Goal: Task Accomplishment & Management: Manage account settings

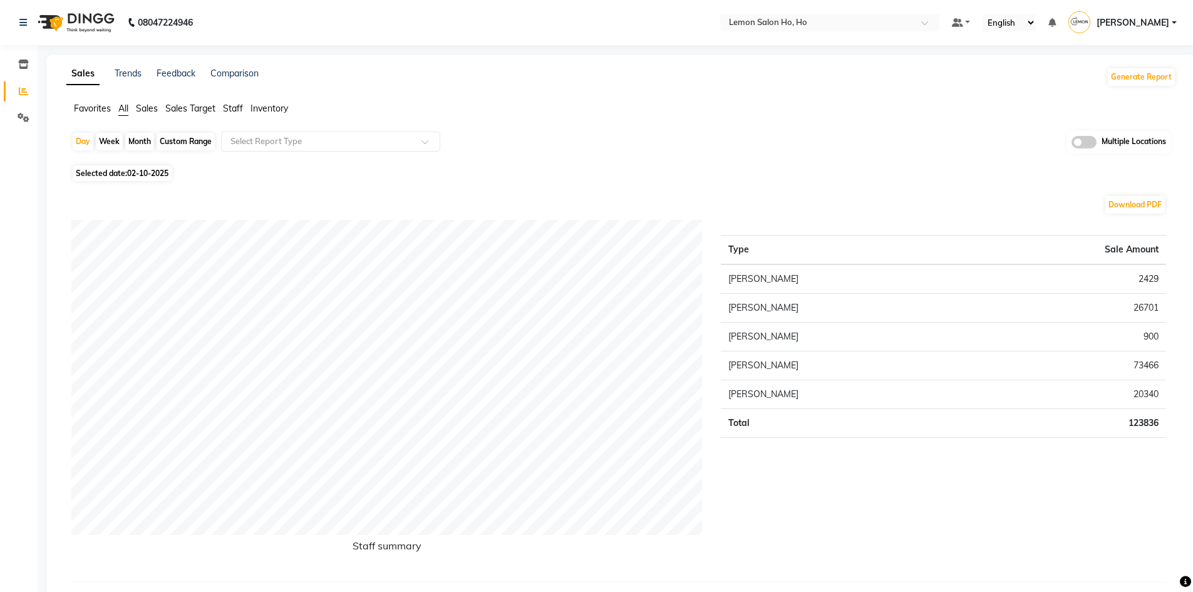
click at [1036, 19] on select "English ENGLISH Español العربية मराठी हिंदी ગુજરાતી தமிழ் 中文" at bounding box center [1009, 22] width 53 height 17
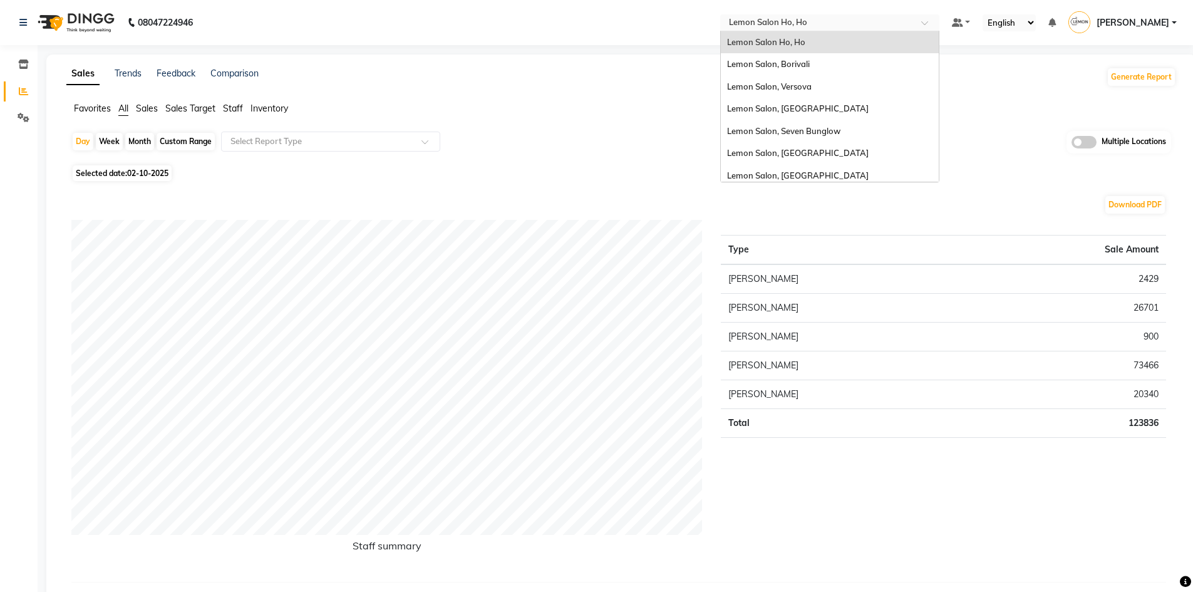
click at [930, 21] on span at bounding box center [929, 26] width 16 height 13
click at [826, 60] on div "Lemon Salon, Borivali" at bounding box center [830, 64] width 218 height 23
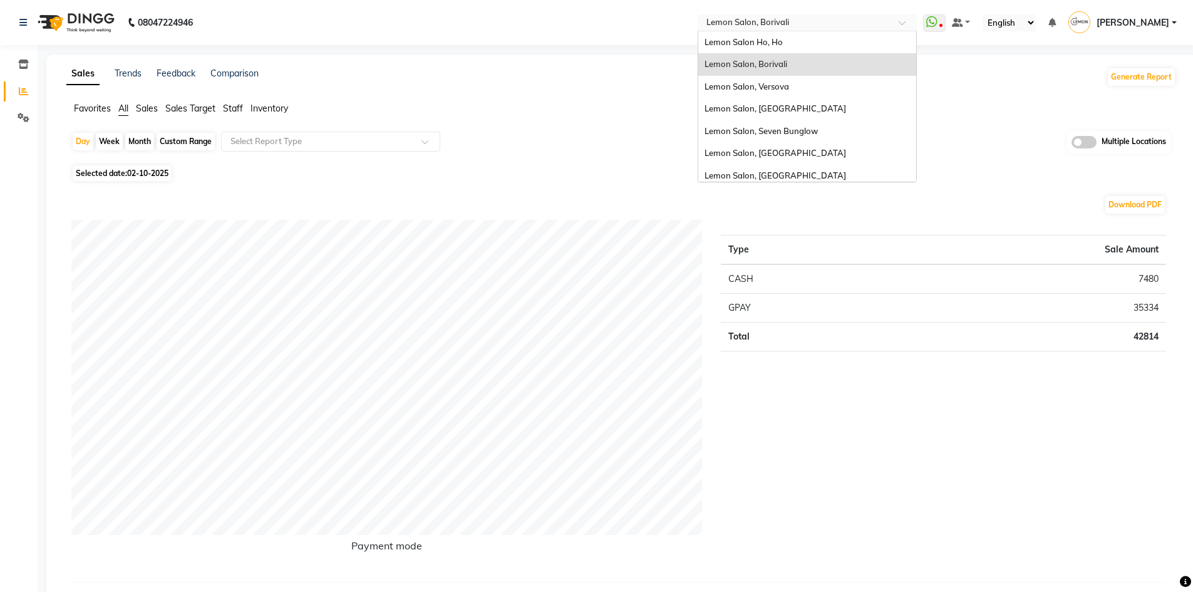
click at [909, 21] on span at bounding box center [907, 26] width 16 height 13
click at [789, 86] on span "Lemon Salon, Versova" at bounding box center [747, 86] width 85 height 10
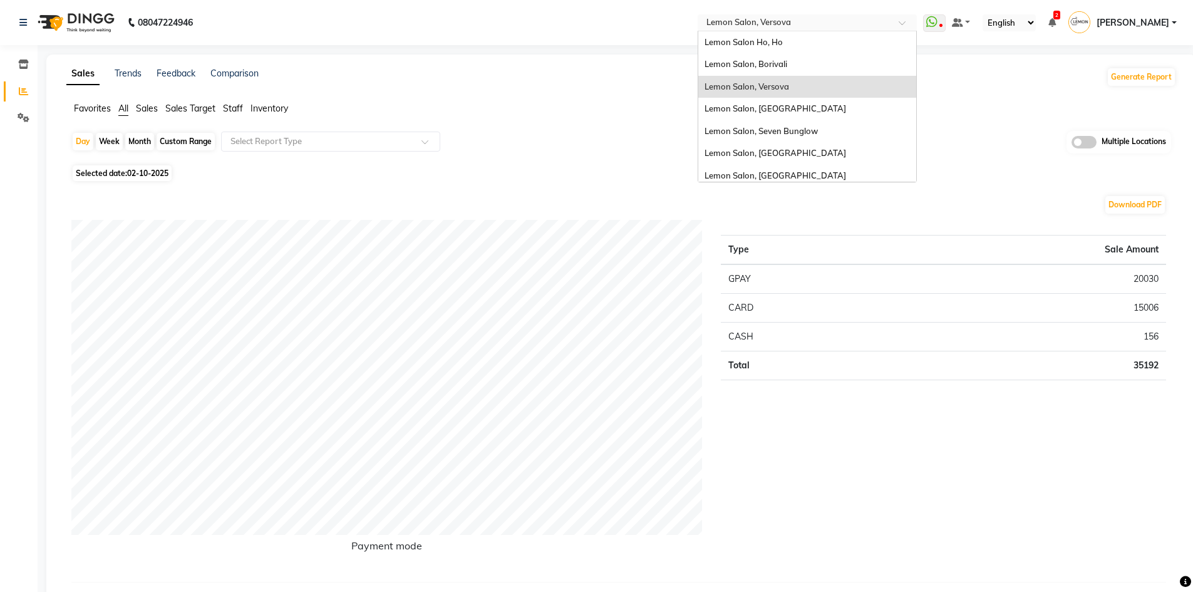
click at [909, 18] on div at bounding box center [807, 24] width 219 height 13
click at [780, 104] on span "Lemon Salon, [GEOGRAPHIC_DATA]" at bounding box center [776, 108] width 142 height 10
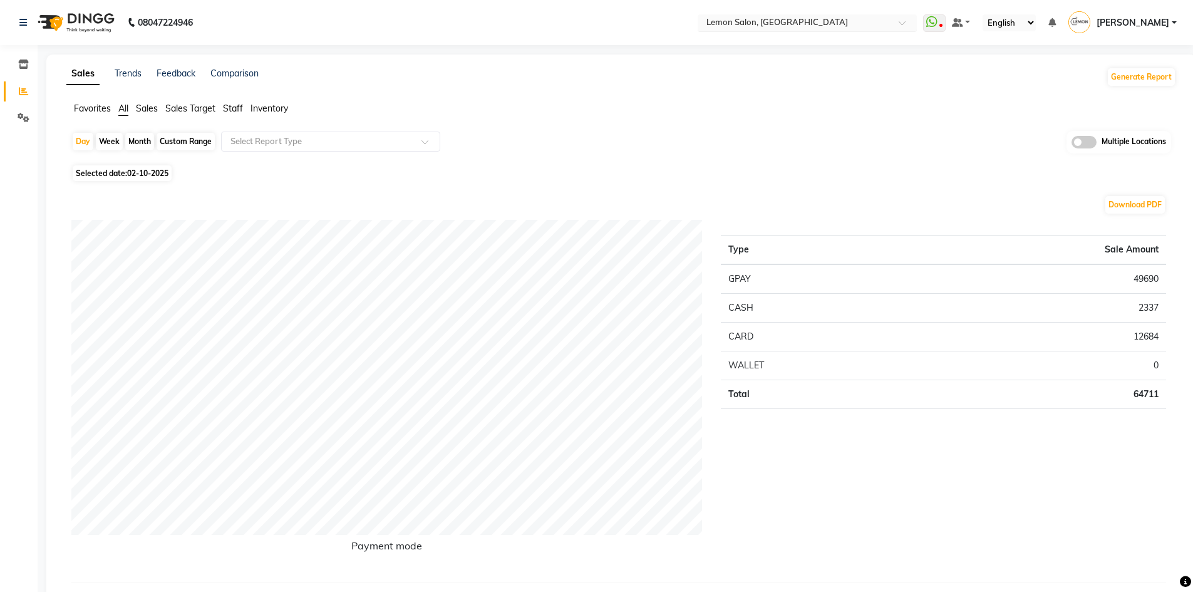
click at [911, 19] on div at bounding box center [807, 24] width 219 height 13
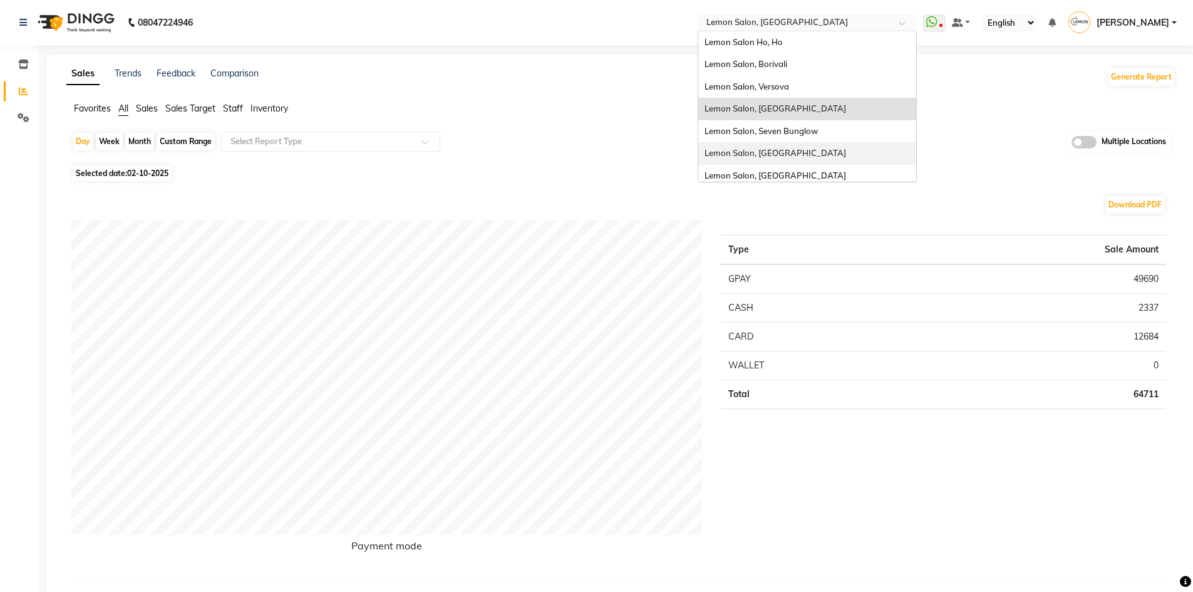
click at [784, 155] on span "Lemon Salon, [GEOGRAPHIC_DATA]" at bounding box center [776, 153] width 142 height 10
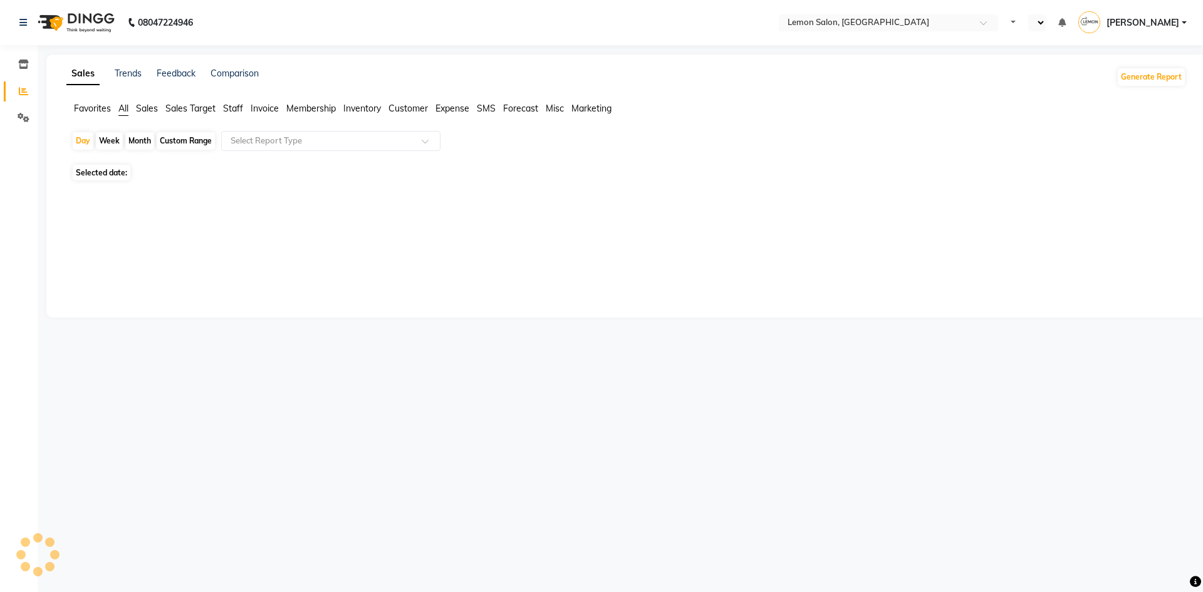
select select "en"
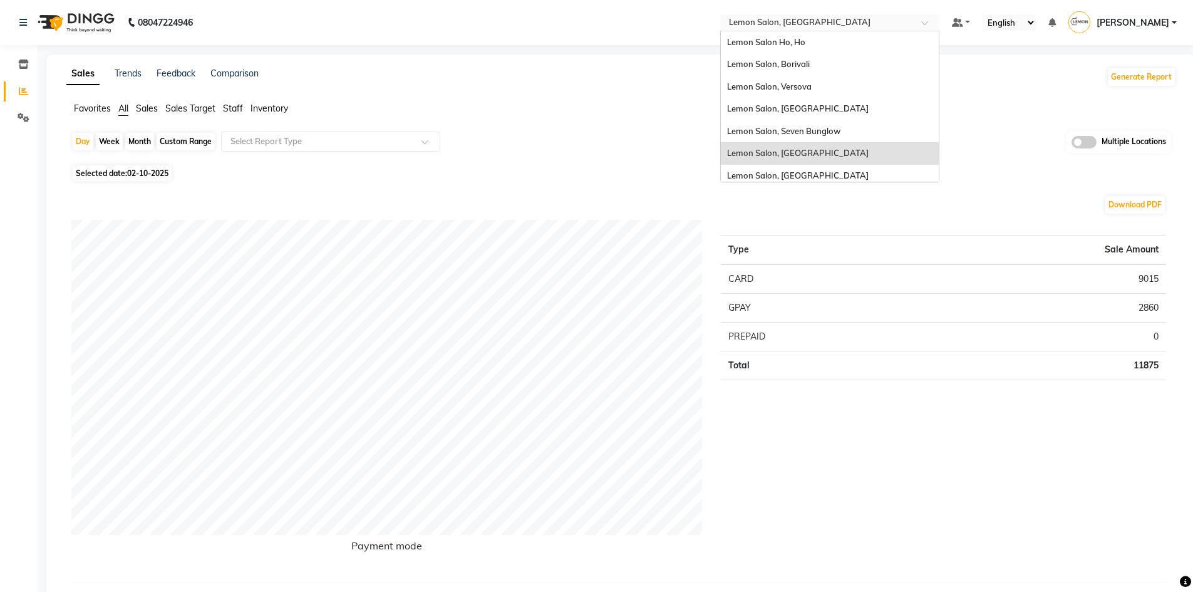
click at [933, 23] on span at bounding box center [929, 26] width 16 height 13
click at [829, 128] on span "Lemon Salon, Seven Bunglow" at bounding box center [783, 131] width 113 height 10
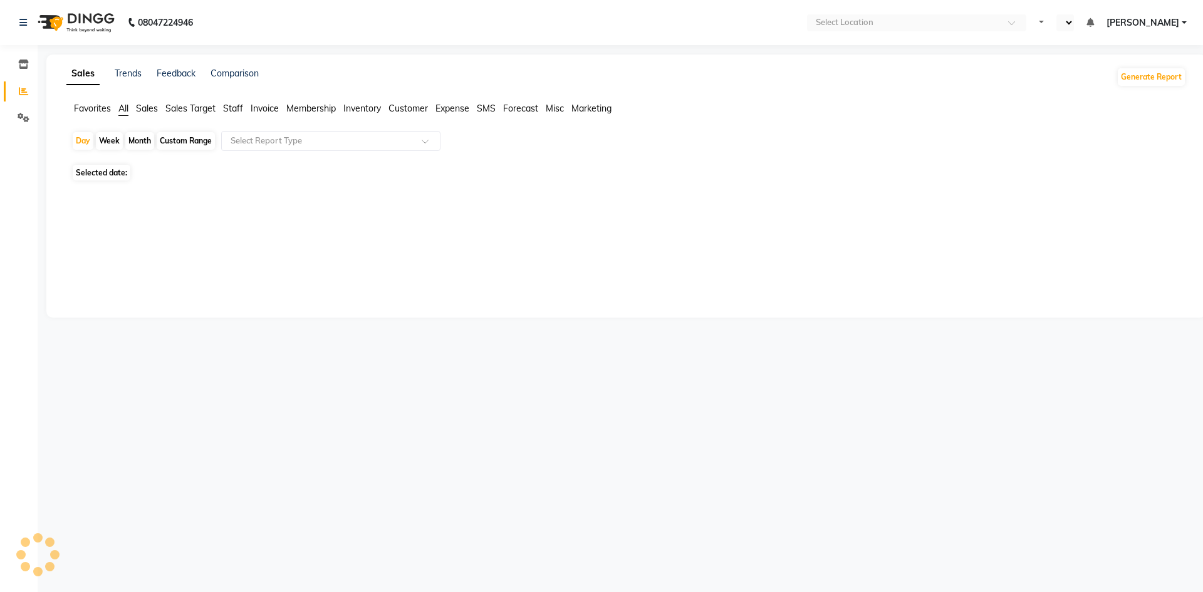
select select "en"
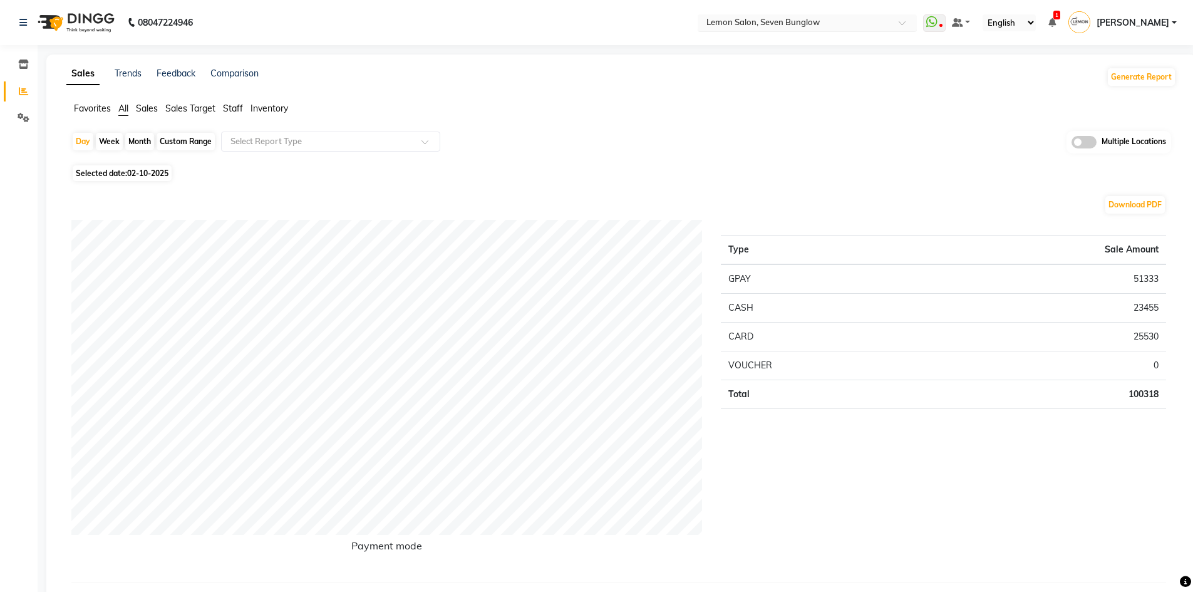
click at [910, 21] on span at bounding box center [907, 26] width 16 height 13
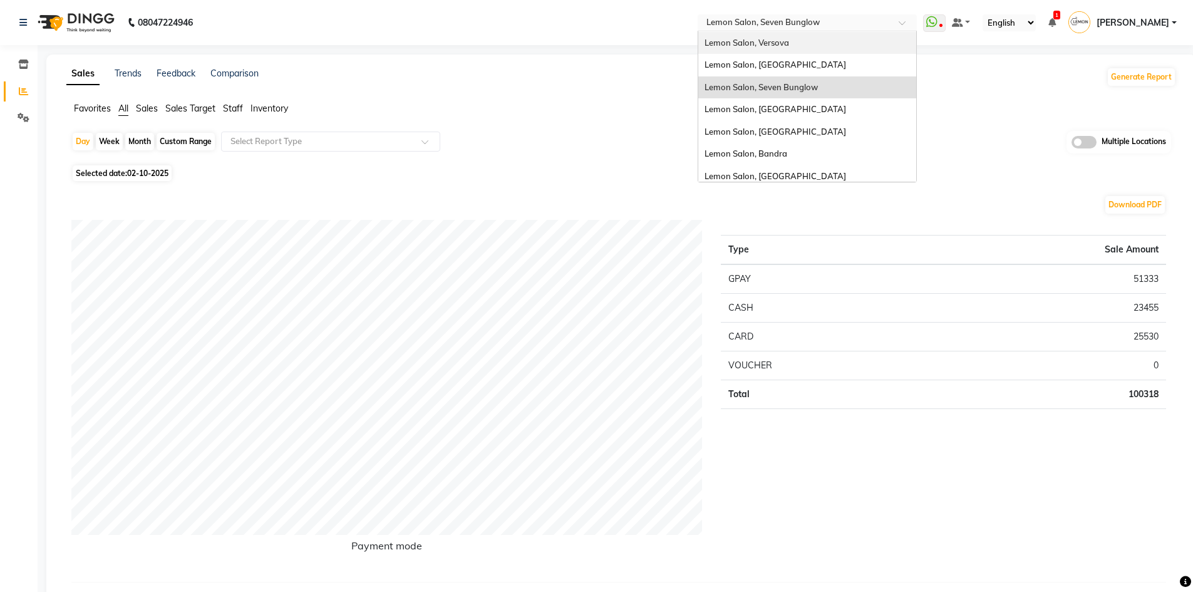
scroll to position [116, 0]
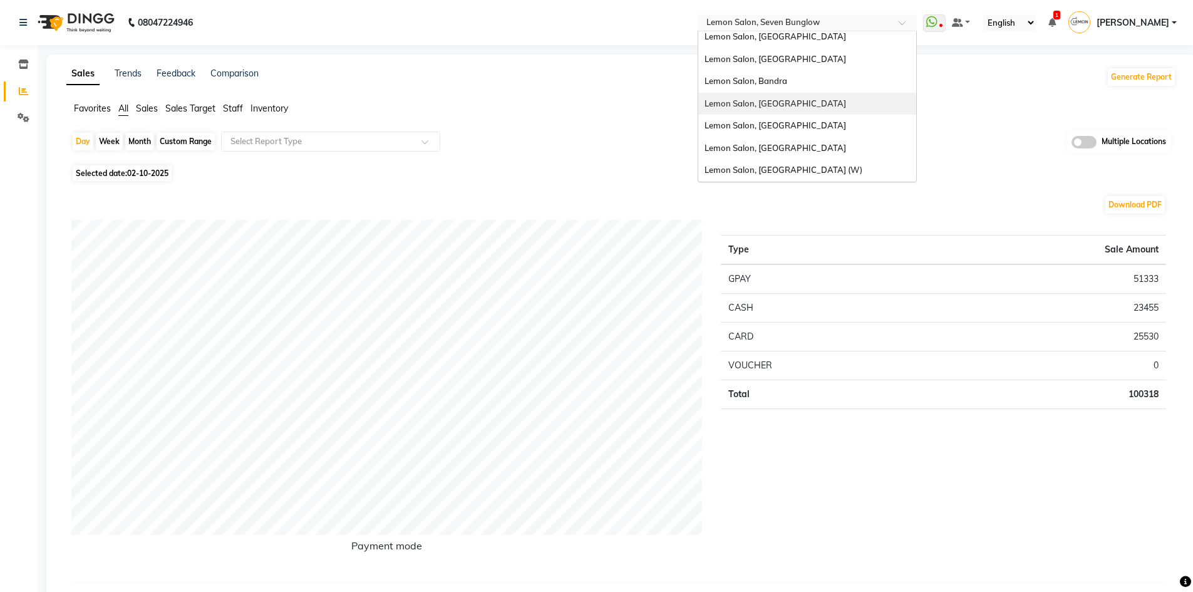
click at [807, 101] on div "Lemon Salon, [GEOGRAPHIC_DATA]" at bounding box center [807, 104] width 218 height 23
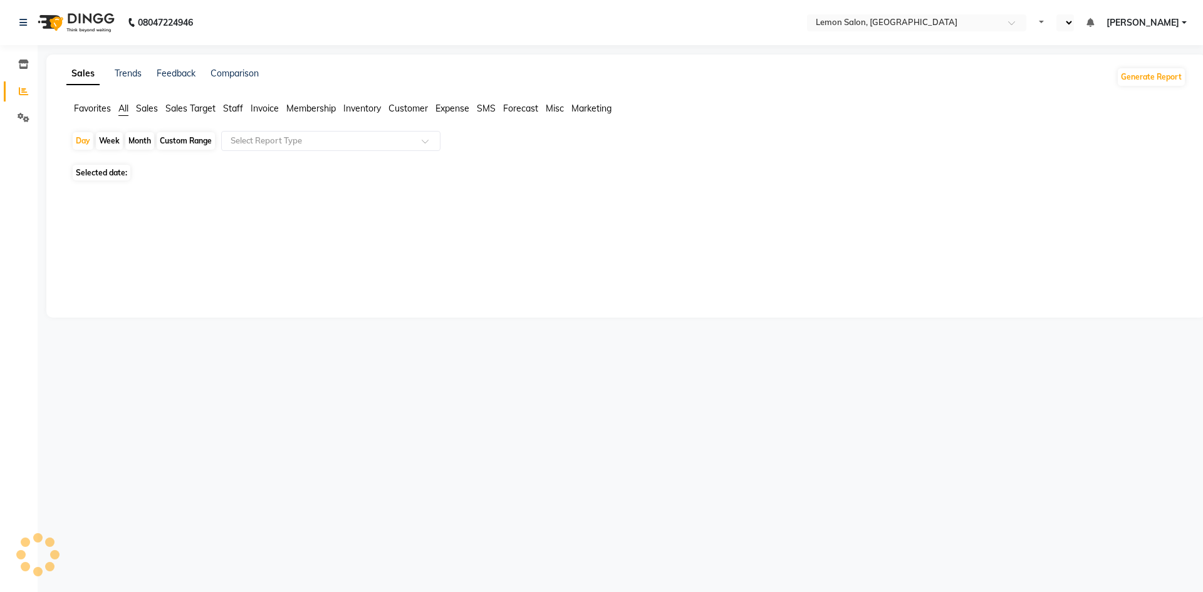
select select "en"
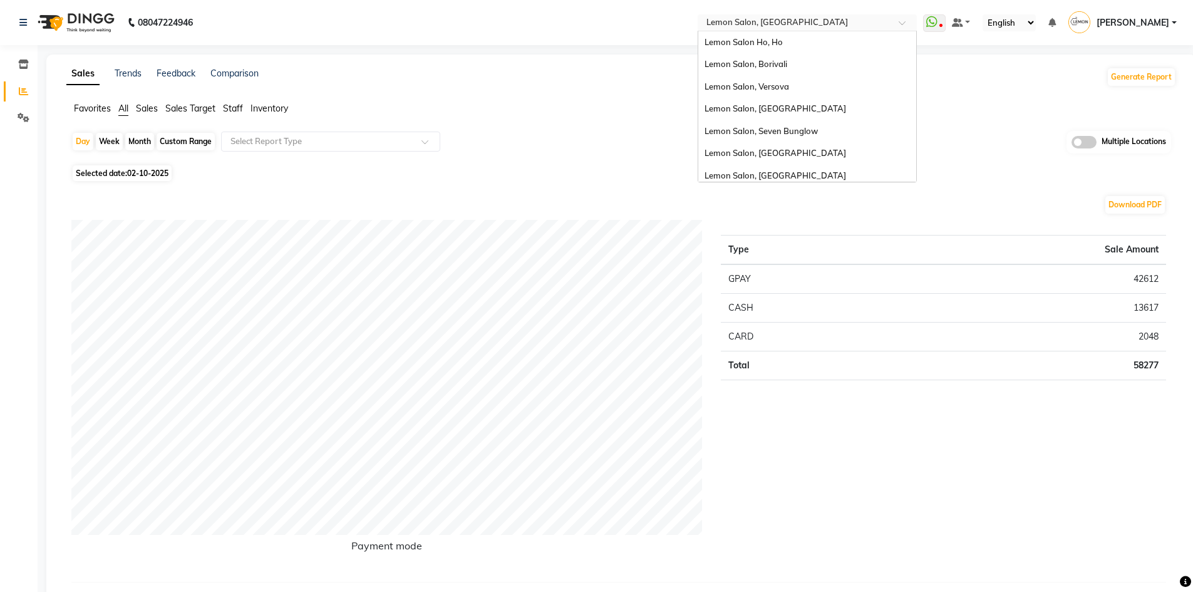
scroll to position [116, 0]
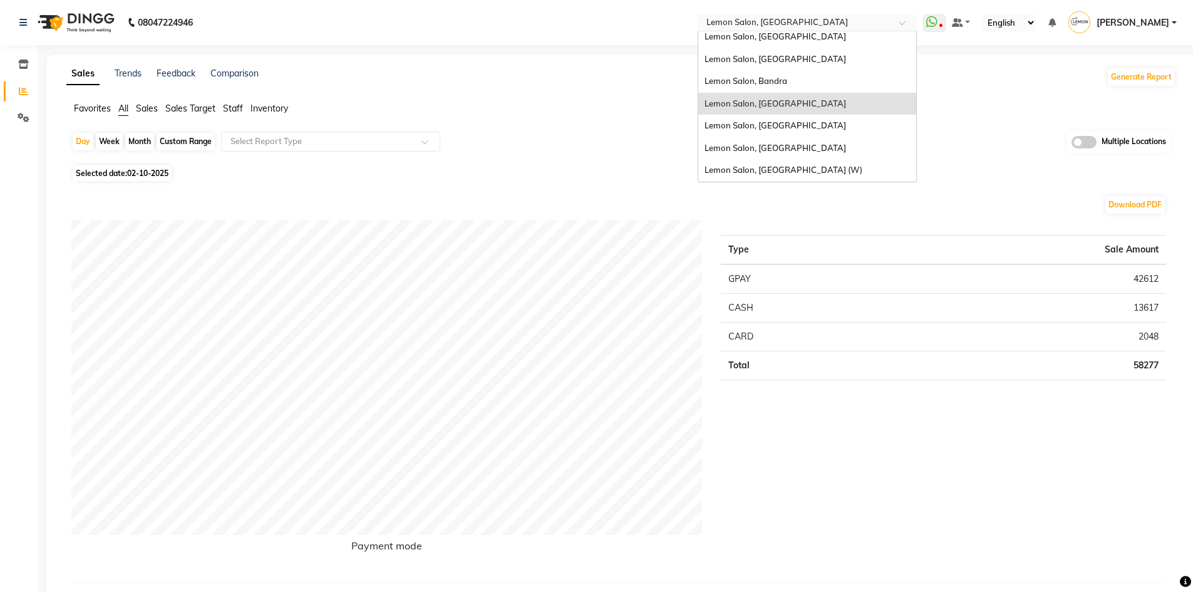
click at [909, 23] on span at bounding box center [907, 26] width 16 height 13
click at [813, 125] on span "Lemon Salon, [GEOGRAPHIC_DATA]" at bounding box center [776, 125] width 142 height 10
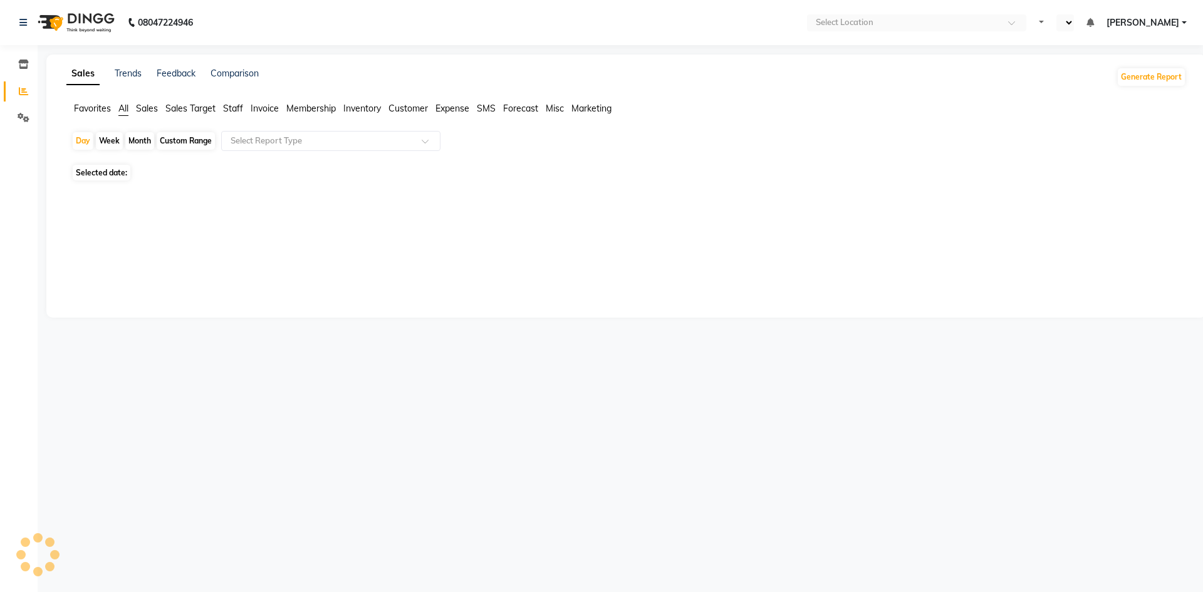
select select "en"
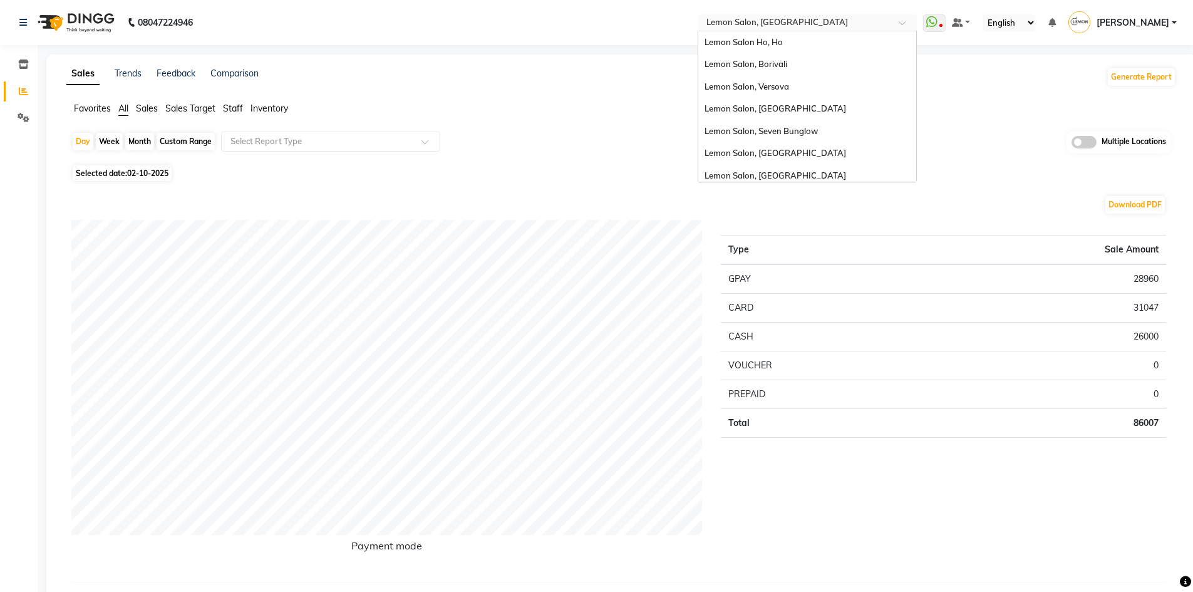
click at [908, 23] on span at bounding box center [907, 26] width 16 height 13
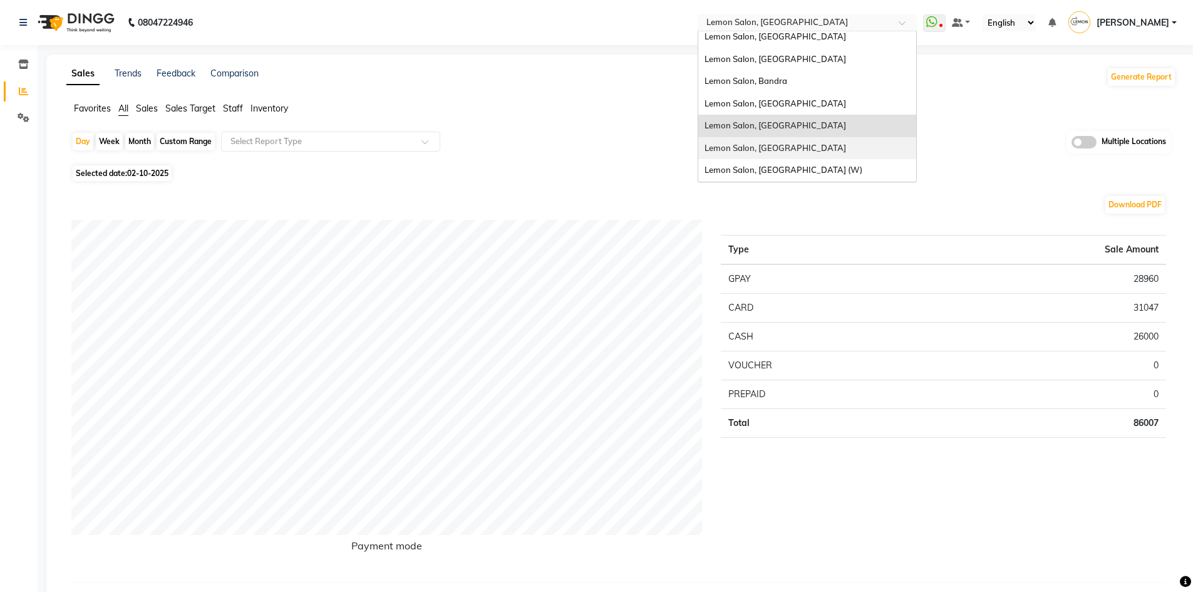
click at [796, 144] on span "Lemon Salon, [GEOGRAPHIC_DATA]" at bounding box center [776, 148] width 142 height 10
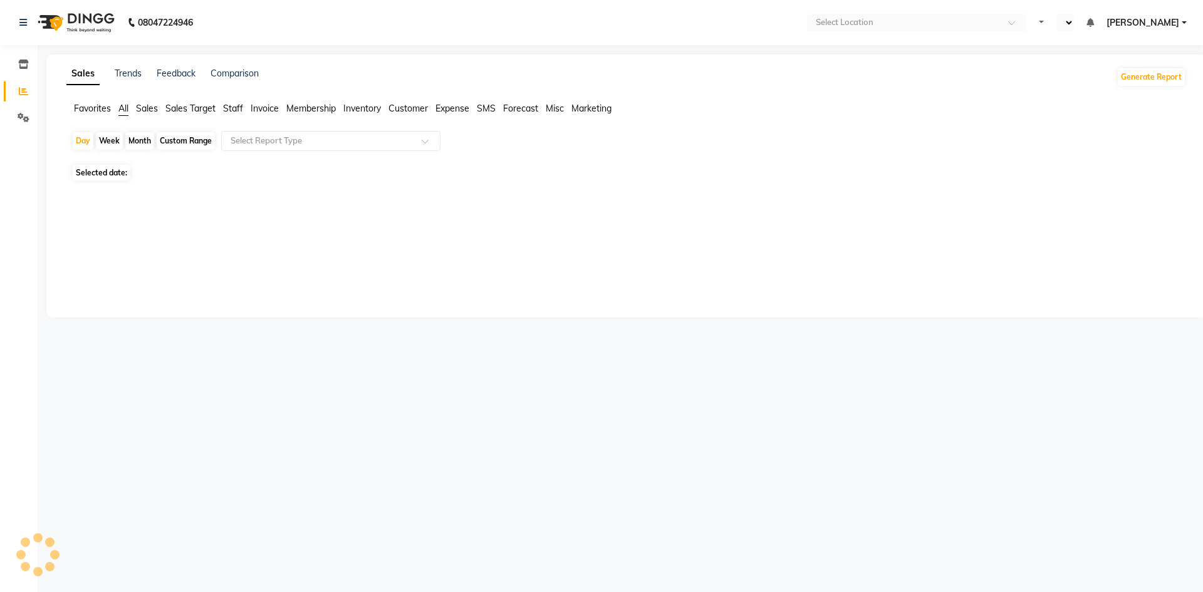
select select "en"
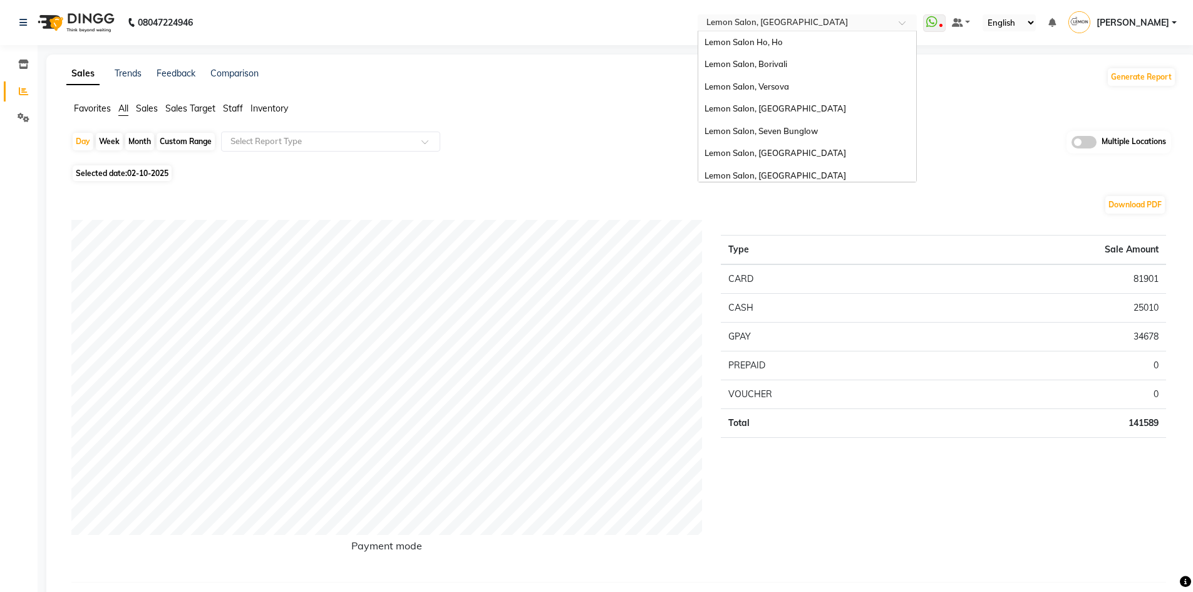
click at [909, 20] on span at bounding box center [907, 26] width 16 height 13
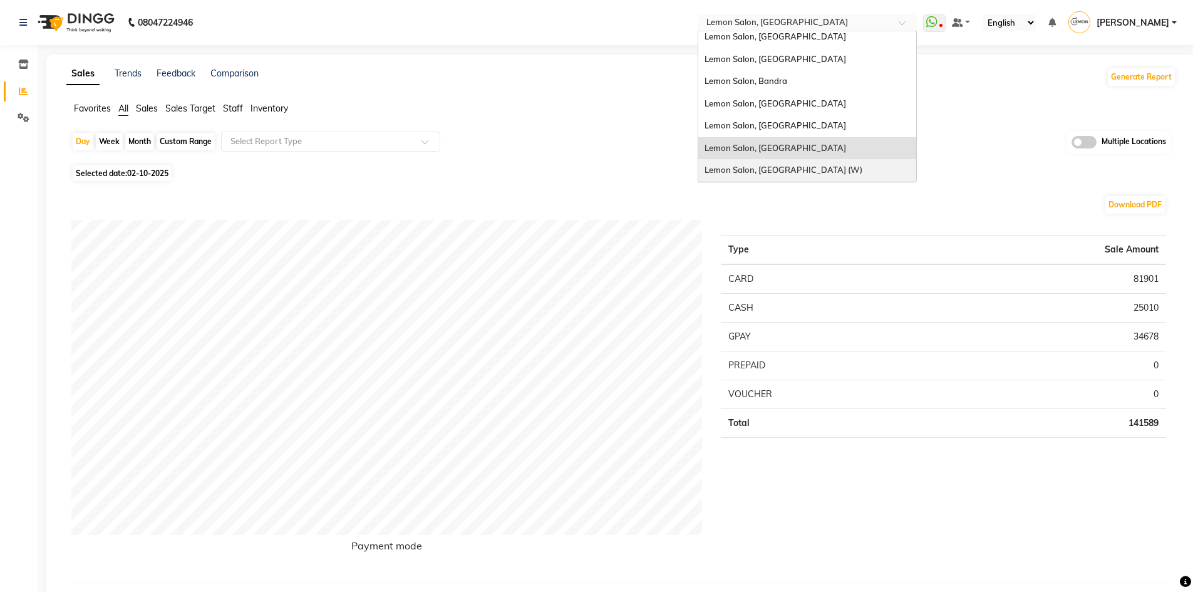
click at [816, 167] on span "Lemon Salon, [GEOGRAPHIC_DATA] (W)" at bounding box center [784, 170] width 158 height 10
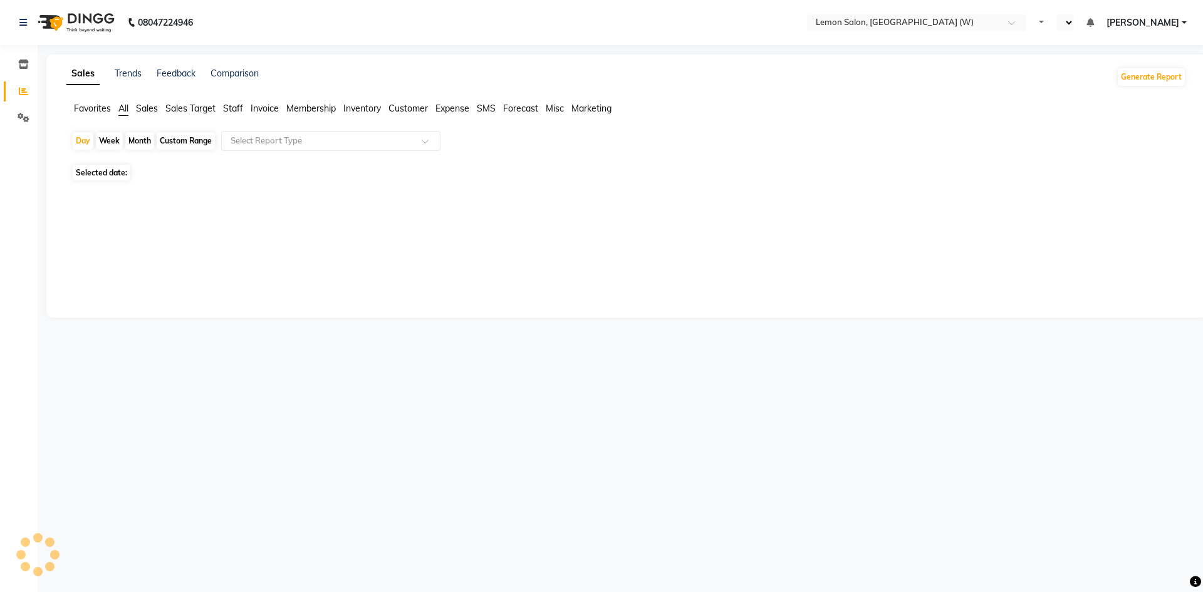
select select "en"
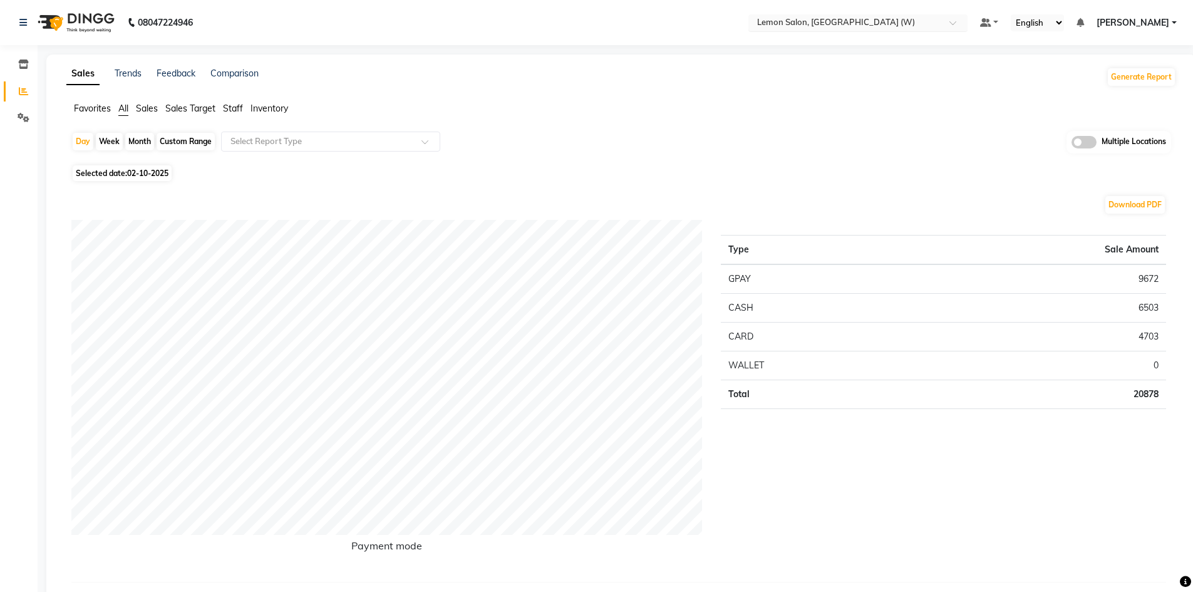
click at [960, 24] on span at bounding box center [958, 26] width 16 height 13
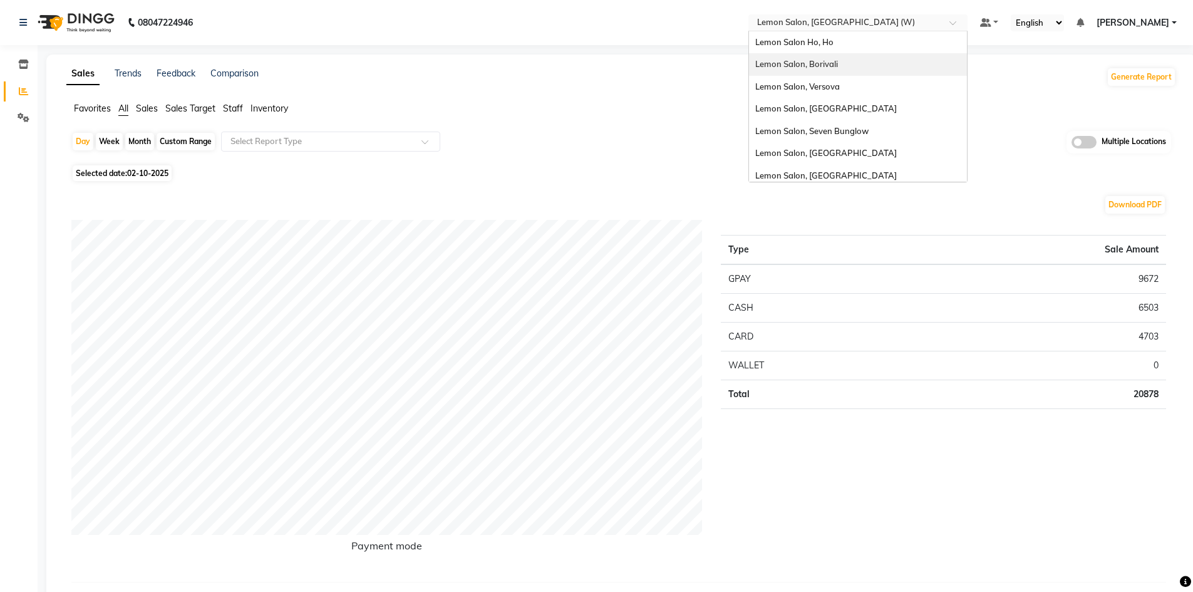
click at [838, 63] on span "Lemon Salon, Borivali" at bounding box center [796, 64] width 83 height 10
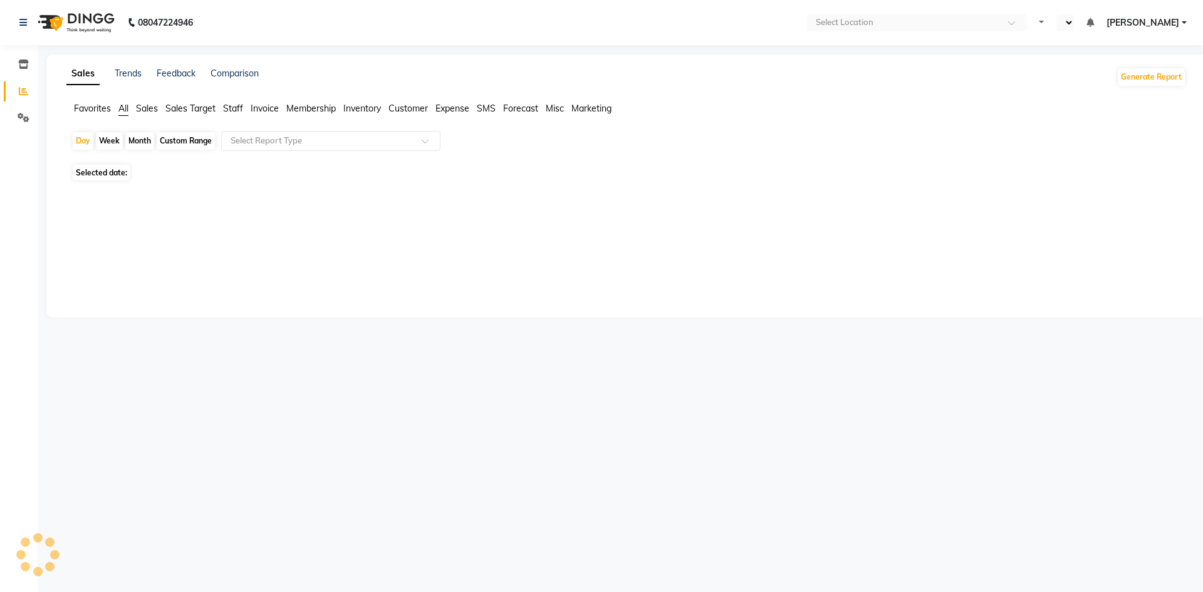
select select "en"
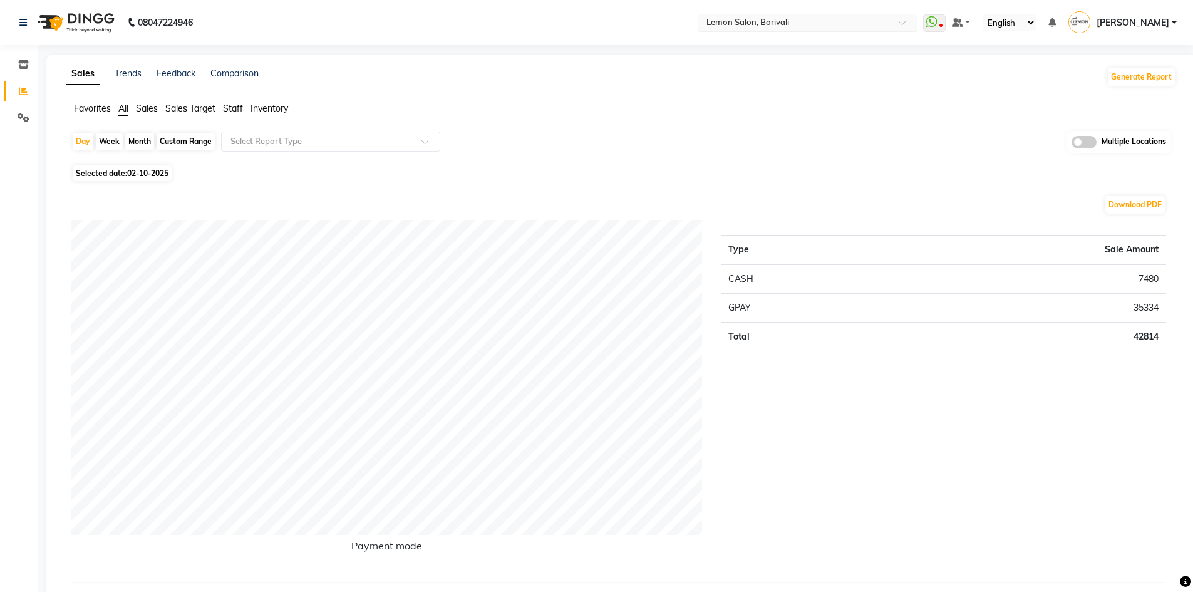
click at [906, 23] on div at bounding box center [807, 24] width 219 height 13
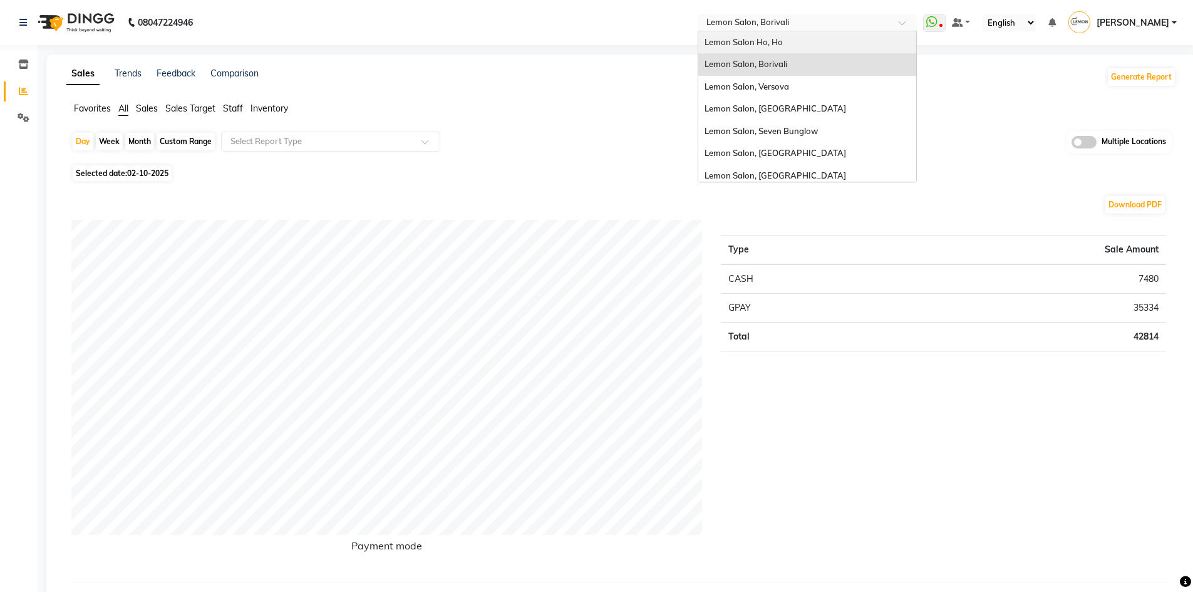
click at [799, 40] on div "Lemon Salon Ho, Ho" at bounding box center [807, 42] width 218 height 23
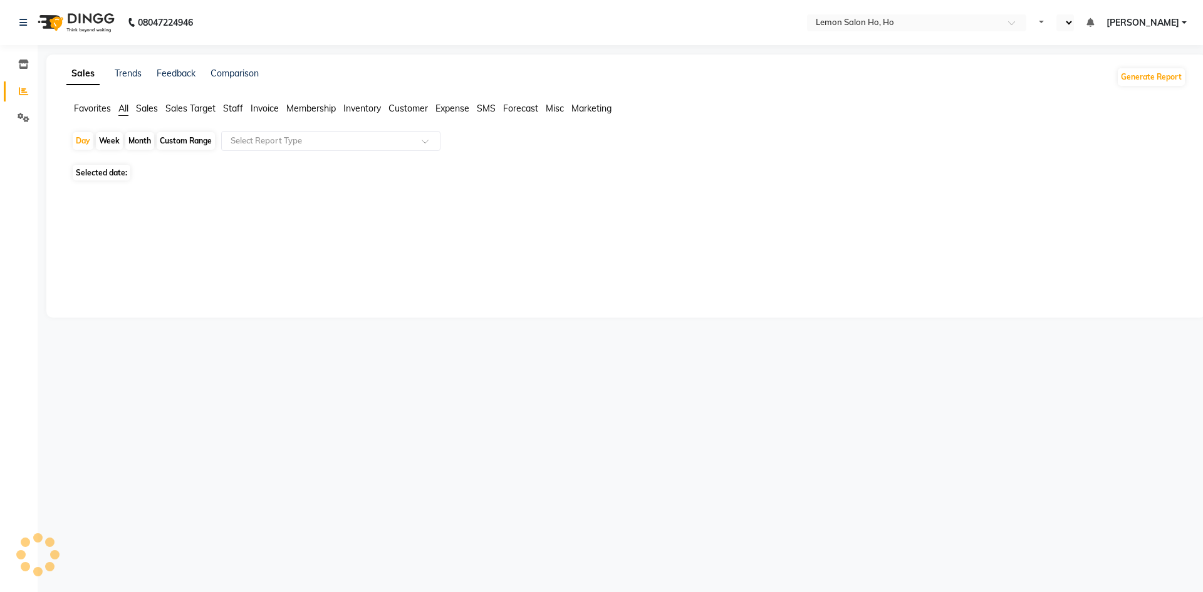
select select "en"
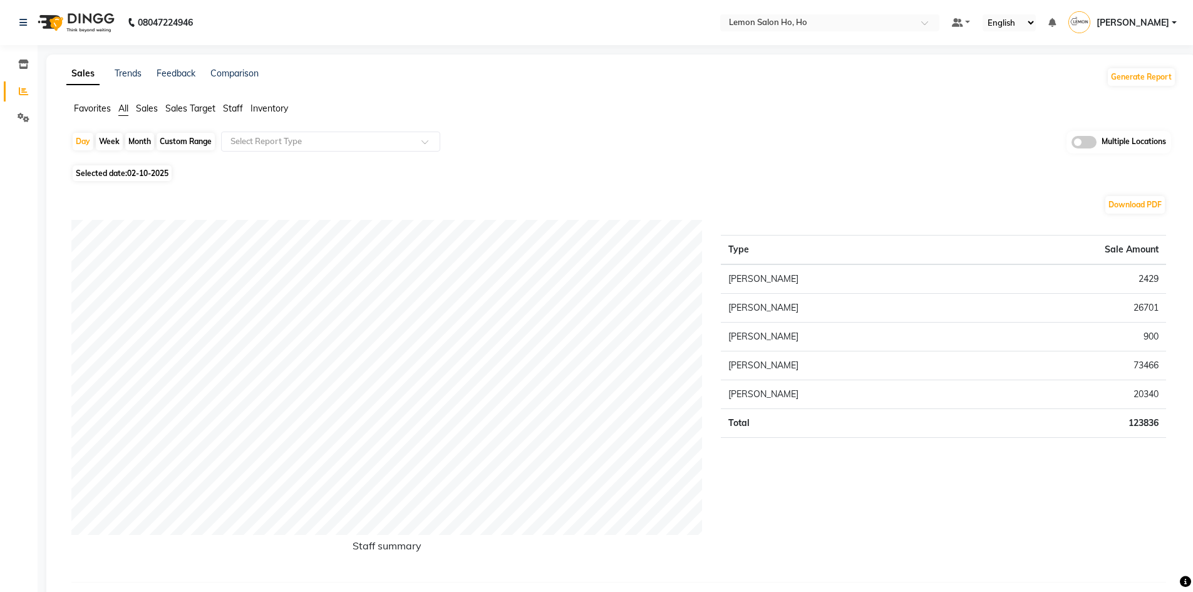
click at [1169, 21] on span "[PERSON_NAME]" at bounding box center [1133, 22] width 73 height 13
click at [1117, 85] on link "Sign out" at bounding box center [1112, 89] width 115 height 19
